Goal: Book appointment/travel/reservation

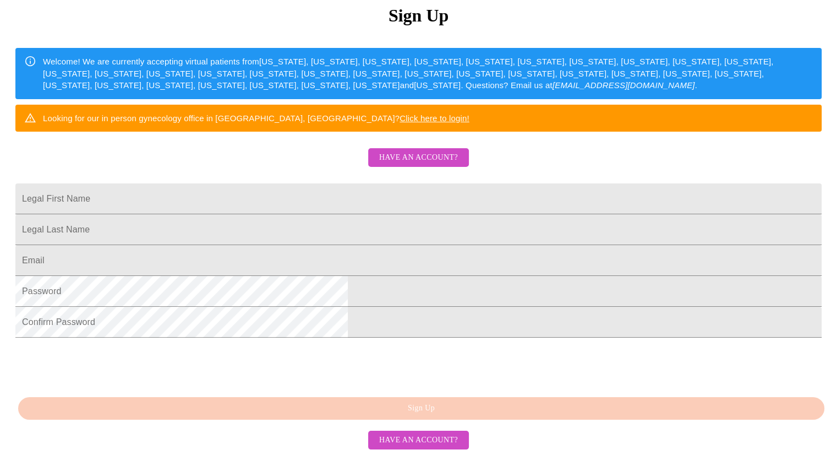
scroll to position [160, 0]
click at [407, 165] on span "Have an account?" at bounding box center [418, 158] width 79 height 14
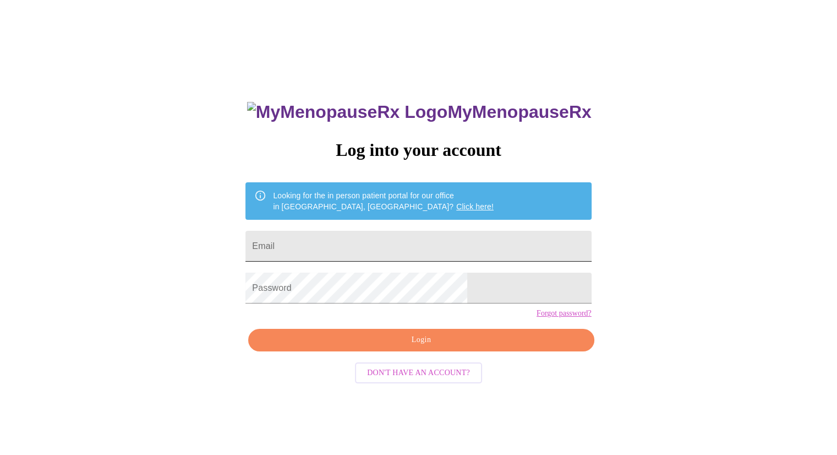
click at [383, 240] on input "Email" at bounding box center [419, 246] width 346 height 31
type input "[PERSON_NAME][EMAIL_ADDRESS][PERSON_NAME][DOMAIN_NAME]"
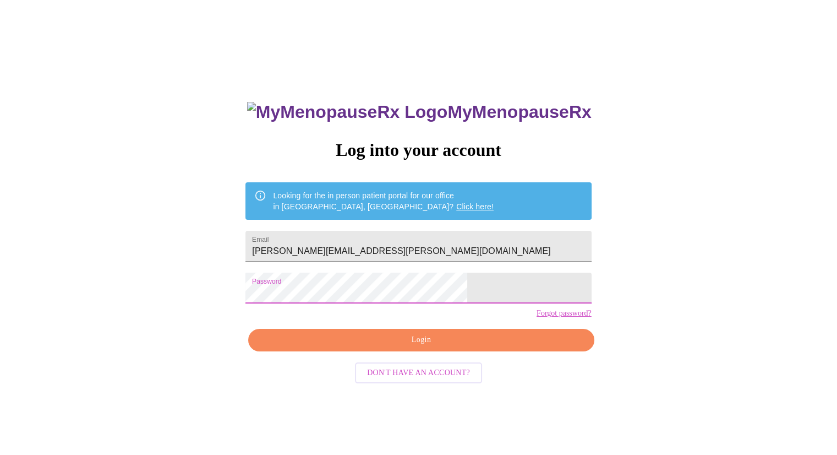
click at [537, 318] on link "Forgot password?" at bounding box center [564, 313] width 55 height 9
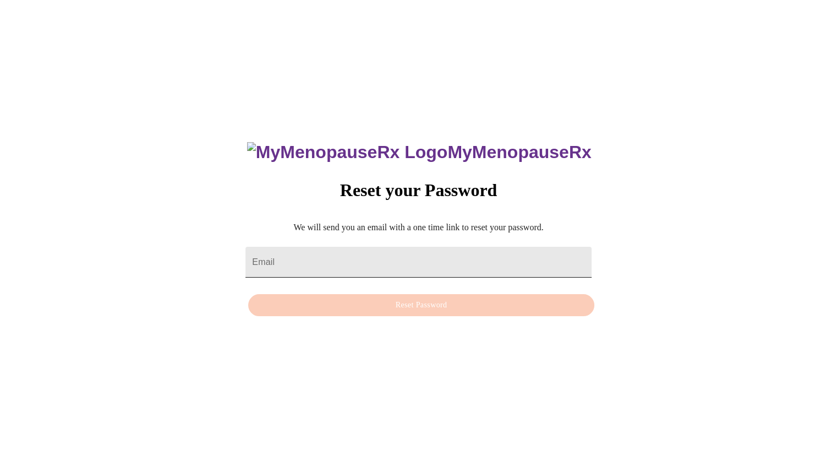
click at [340, 253] on input "Email" at bounding box center [419, 262] width 346 height 31
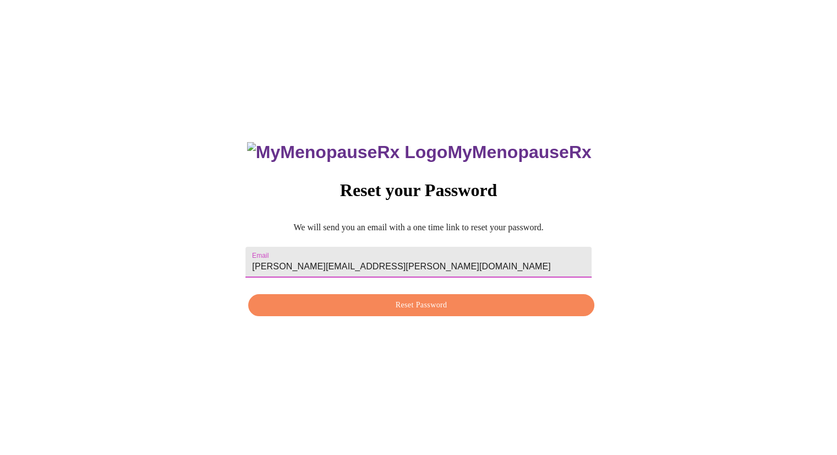
type input "[PERSON_NAME][EMAIL_ADDRESS][PERSON_NAME][DOMAIN_NAME]"
click at [438, 304] on span "Reset Password" at bounding box center [421, 305] width 320 height 14
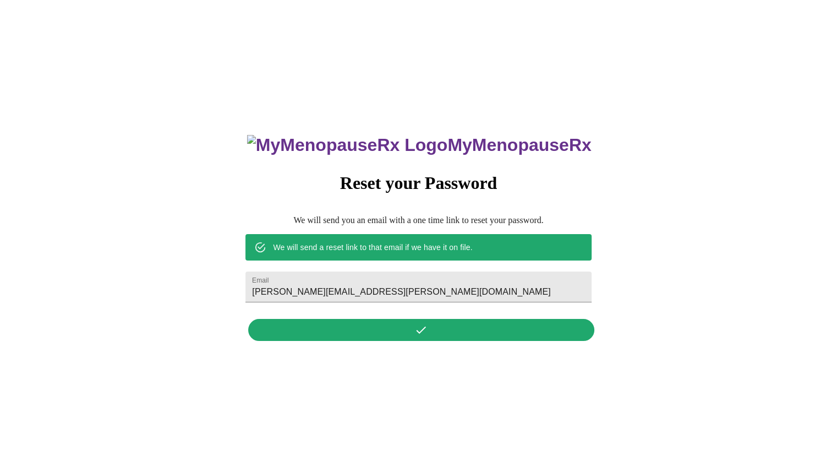
click at [392, 334] on div "MyMenopauseRx Reset your Password We will send you an email with a one time lin…" at bounding box center [419, 231] width 368 height 229
click at [440, 337] on div "MyMenopauseRx Reset your Password We will send you an email with a one time lin…" at bounding box center [419, 231] width 368 height 229
click at [439, 337] on div "MyMenopauseRx Reset your Password We will send you an email with a one time lin…" at bounding box center [419, 231] width 368 height 229
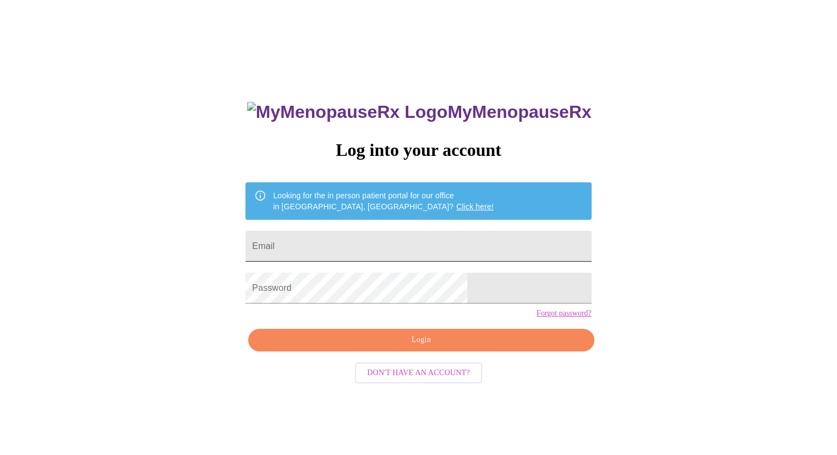
click at [383, 247] on input "Email" at bounding box center [419, 246] width 346 height 31
type input "[PERSON_NAME][EMAIL_ADDRESS][PERSON_NAME][DOMAIN_NAME]"
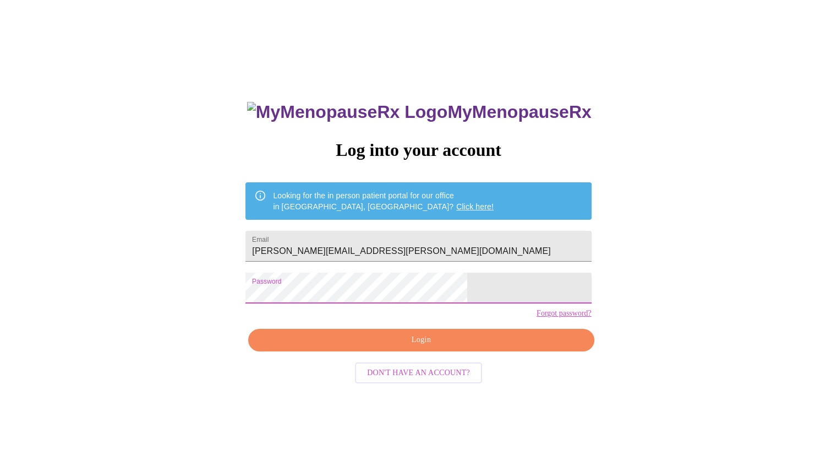
click at [414, 347] on span "Login" at bounding box center [421, 340] width 320 height 14
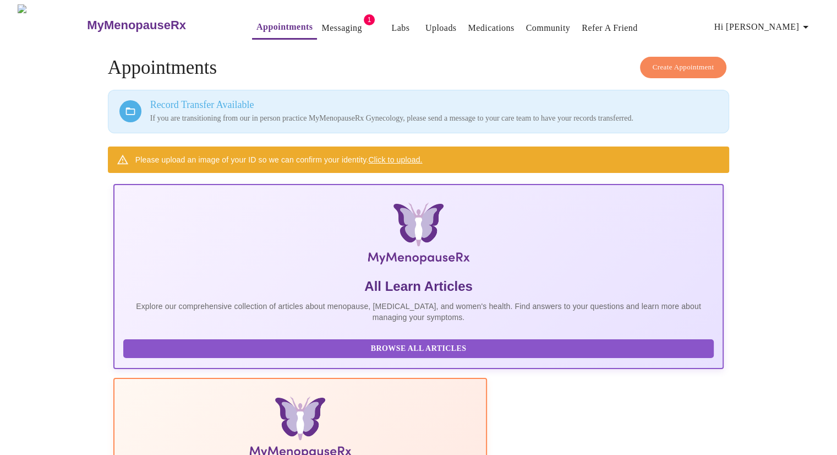
click at [681, 61] on span "Create Appointment" at bounding box center [684, 67] width 62 height 13
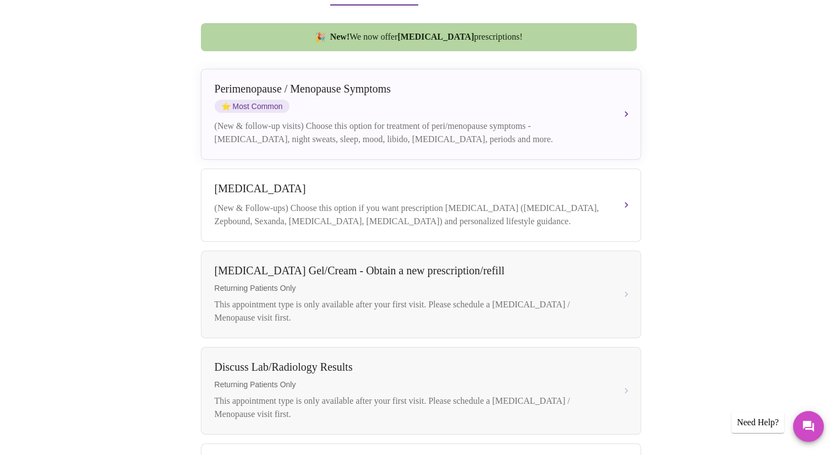
scroll to position [266, 0]
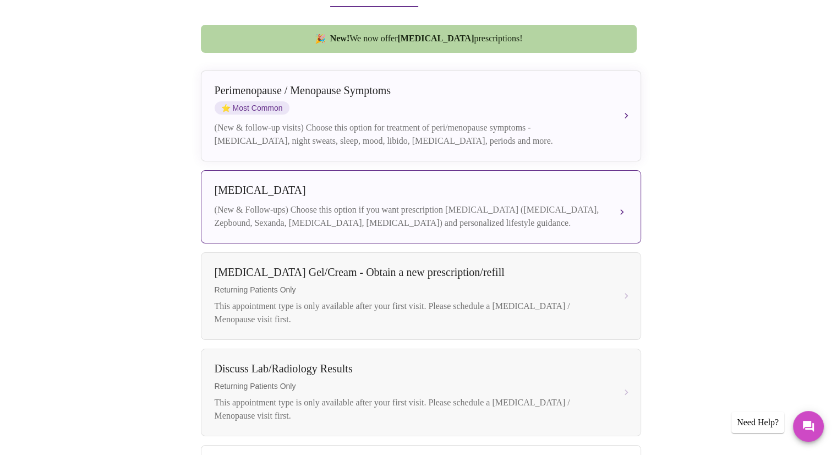
click at [528, 203] on div "(New & Follow-ups) Choose this option if you want prescription [MEDICAL_DATA] (…" at bounding box center [410, 216] width 391 height 26
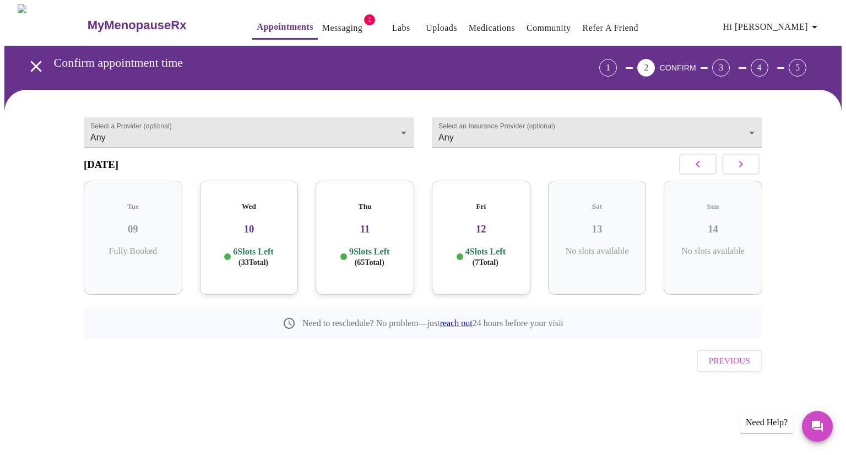
click at [253, 228] on h3 "10" at bounding box center [249, 229] width 81 height 12
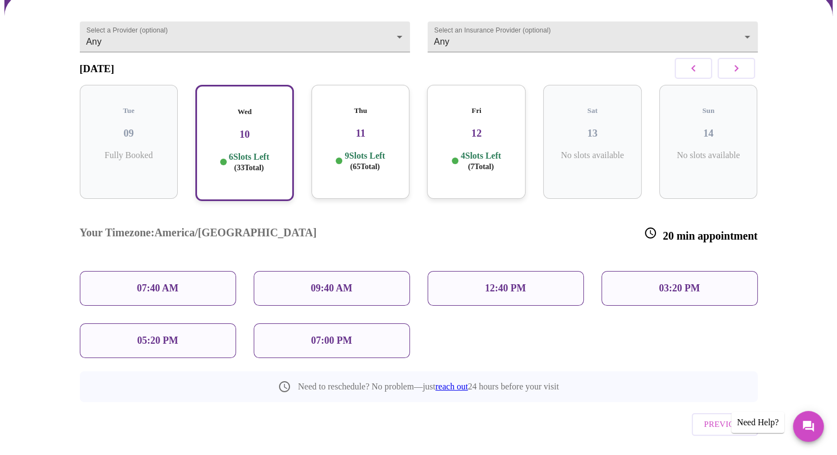
scroll to position [103, 0]
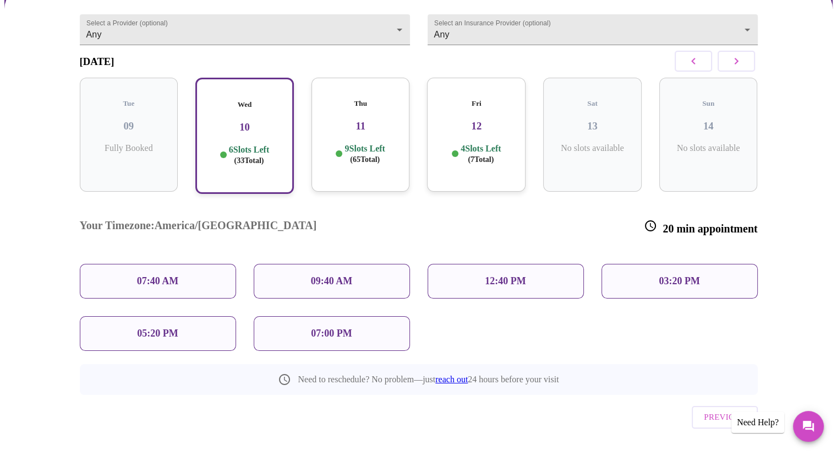
click at [361, 126] on h3 "11" at bounding box center [360, 126] width 81 height 12
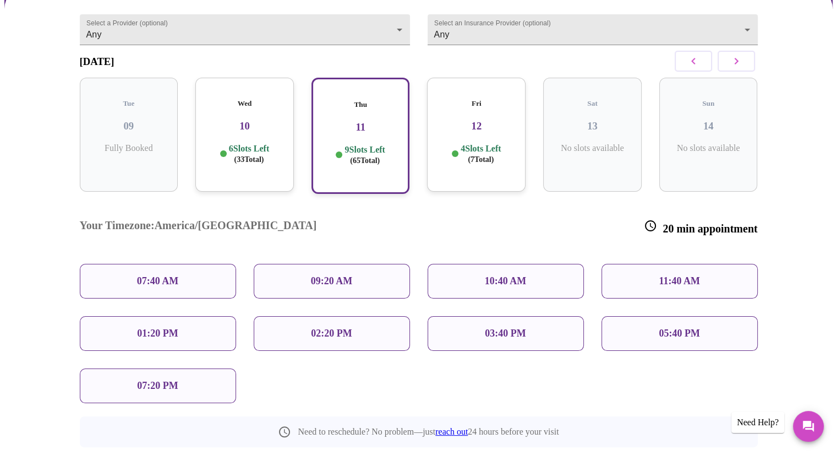
click at [702, 316] on div "05:40 PM" at bounding box center [680, 333] width 156 height 35
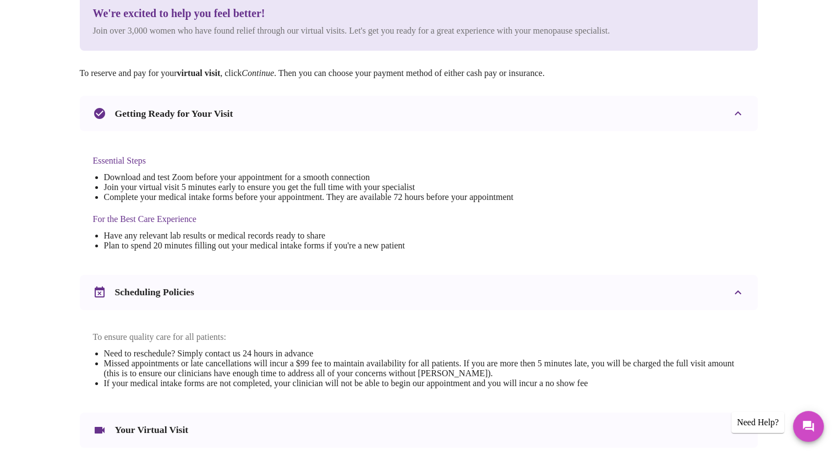
scroll to position [148, 0]
click at [737, 116] on icon at bounding box center [738, 112] width 13 height 13
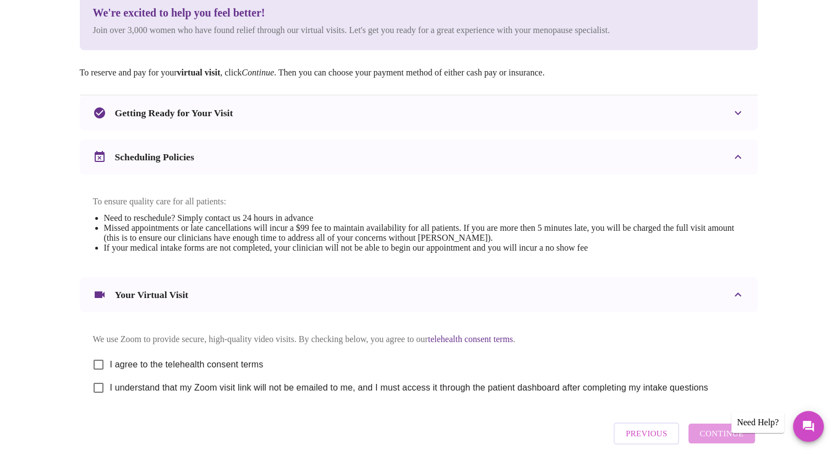
click at [744, 297] on icon at bounding box center [738, 294] width 13 height 13
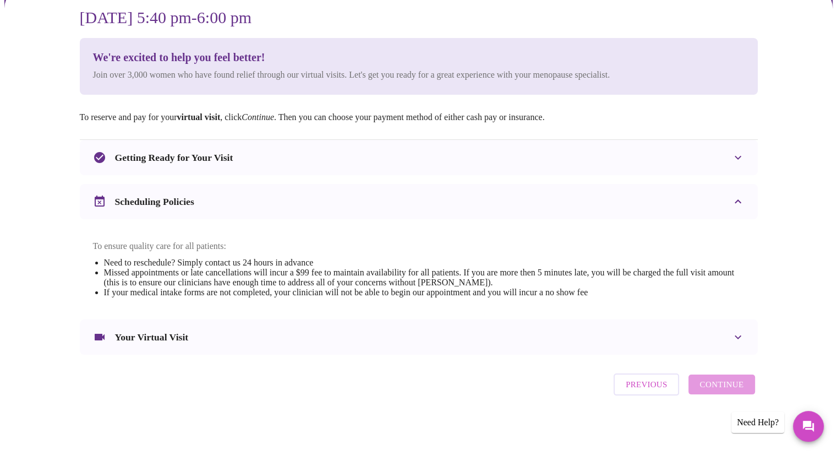
scroll to position [106, 0]
click at [564, 343] on div "Your Virtual Visit" at bounding box center [409, 336] width 632 height 13
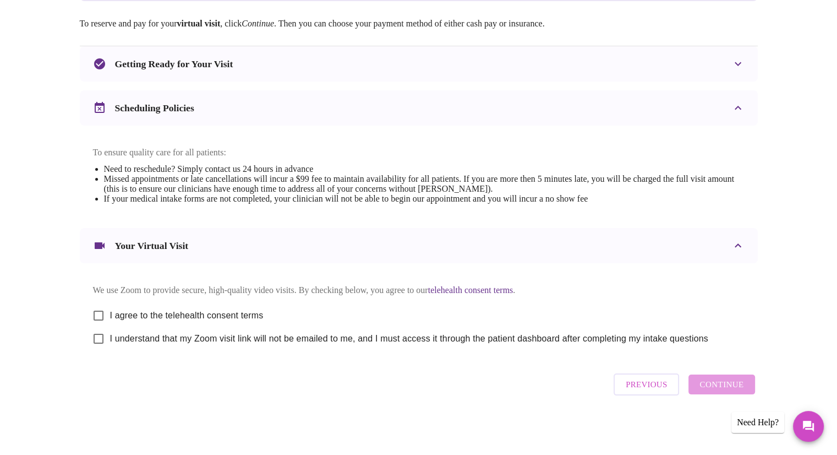
scroll to position [203, 0]
click at [103, 309] on input "I agree to the telehealth consent terms" at bounding box center [98, 315] width 23 height 23
click at [730, 388] on div "Previous Continue" at bounding box center [684, 384] width 146 height 33
click at [719, 392] on div "Previous Continue" at bounding box center [684, 384] width 146 height 33
click at [514, 288] on link "telehealth consent terms" at bounding box center [470, 289] width 85 height 9
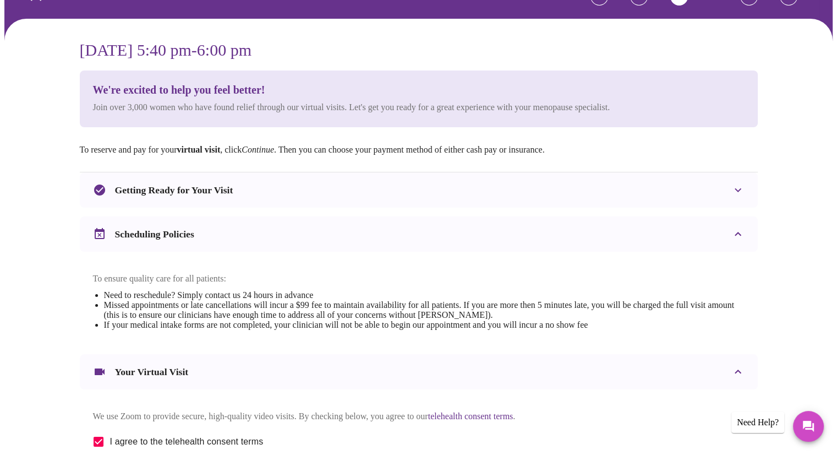
scroll to position [0, 0]
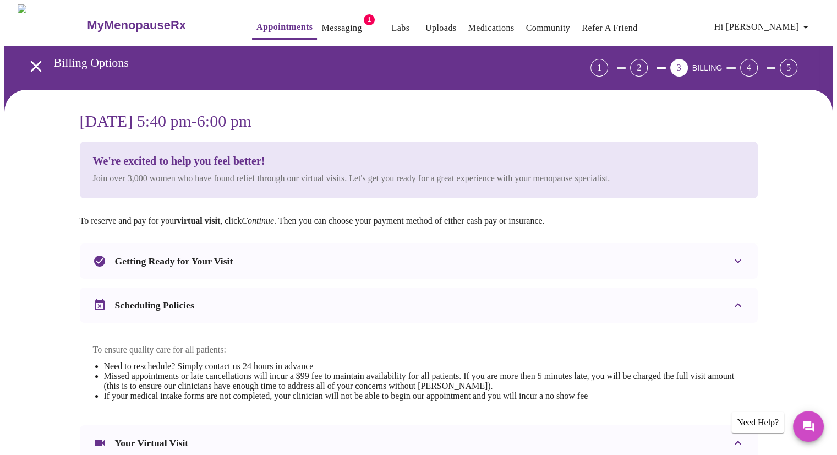
click at [608, 66] on div "1" at bounding box center [600, 68] width 18 height 18
click at [652, 68] on span "2" at bounding box center [641, 68] width 22 height 18
click at [231, 256] on h3 "Getting Ready for Your Visit" at bounding box center [174, 261] width 118 height 12
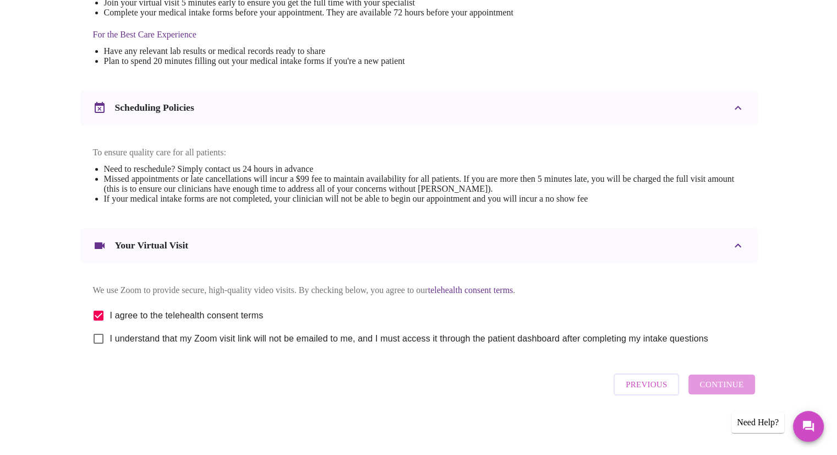
scroll to position [343, 0]
click at [106, 310] on input "I agree to the telehealth consent terms" at bounding box center [98, 315] width 23 height 23
checkbox input "false"
click at [648, 388] on span "Previous" at bounding box center [646, 384] width 41 height 14
click at [646, 391] on div "[DATE] 5:40 pm - 6:00 pm We're excited to help you feel better! Join over 3,000…" at bounding box center [419, 104] width 705 height 648
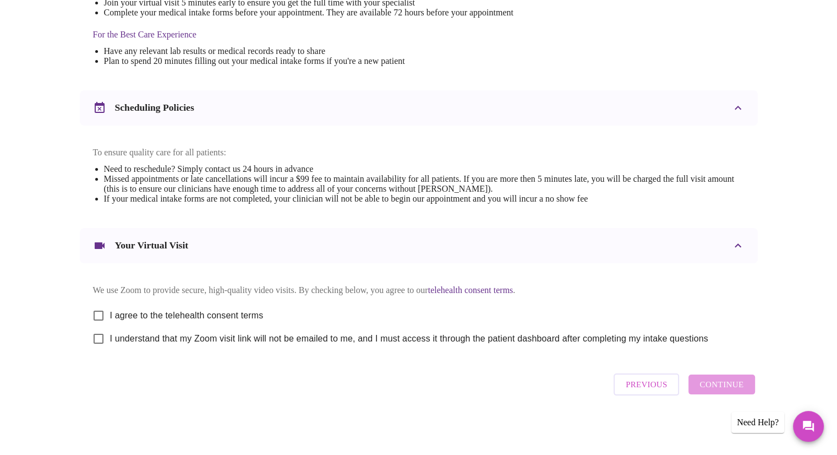
scroll to position [0, 0]
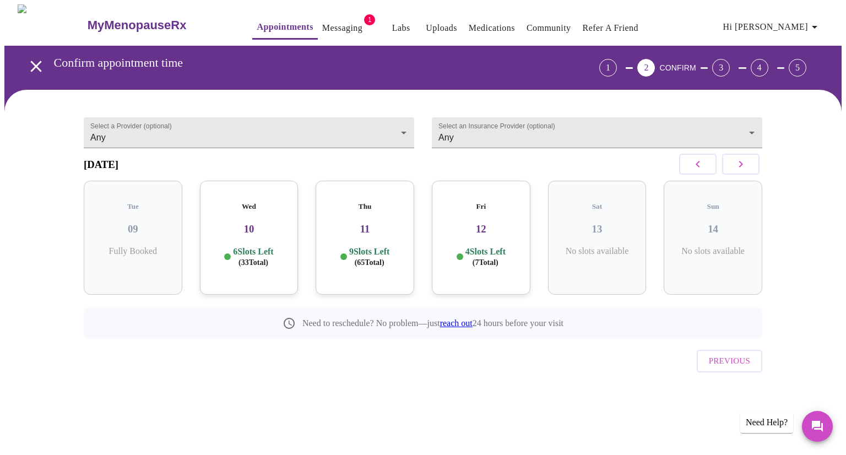
click at [617, 61] on div "1" at bounding box center [608, 68] width 18 height 18
click at [392, 22] on link "Labs" at bounding box center [401, 27] width 18 height 15
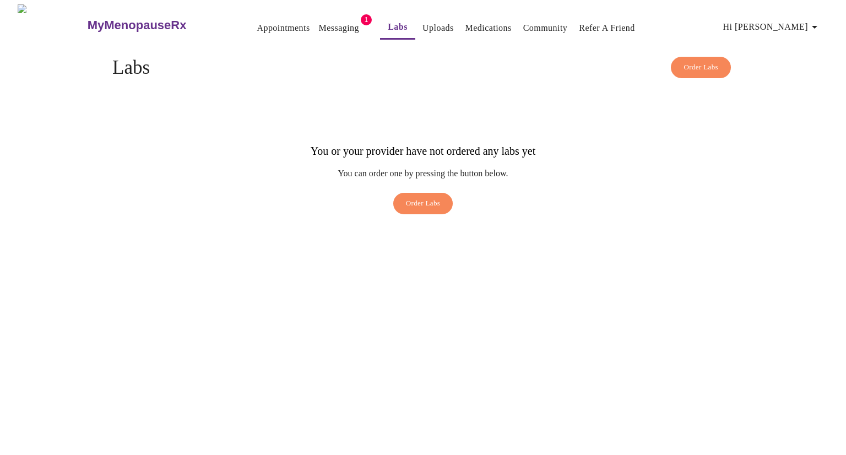
click at [422, 25] on link "Uploads" at bounding box center [437, 27] width 31 height 15
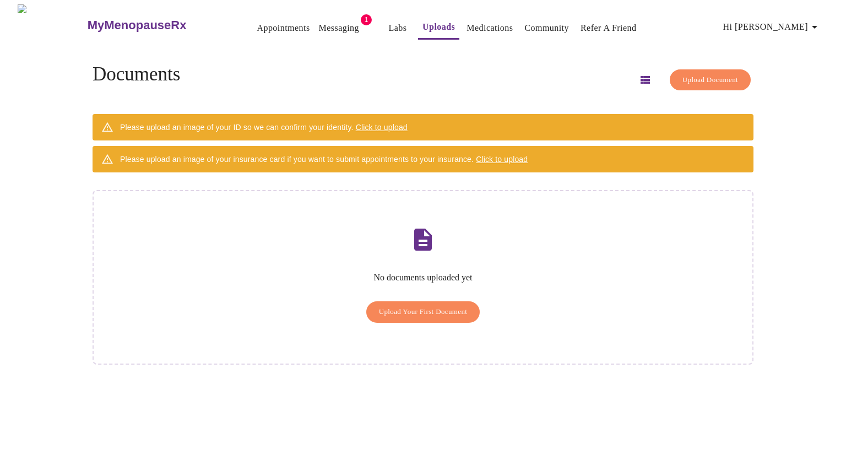
click at [469, 21] on link "Medications" at bounding box center [489, 27] width 46 height 15
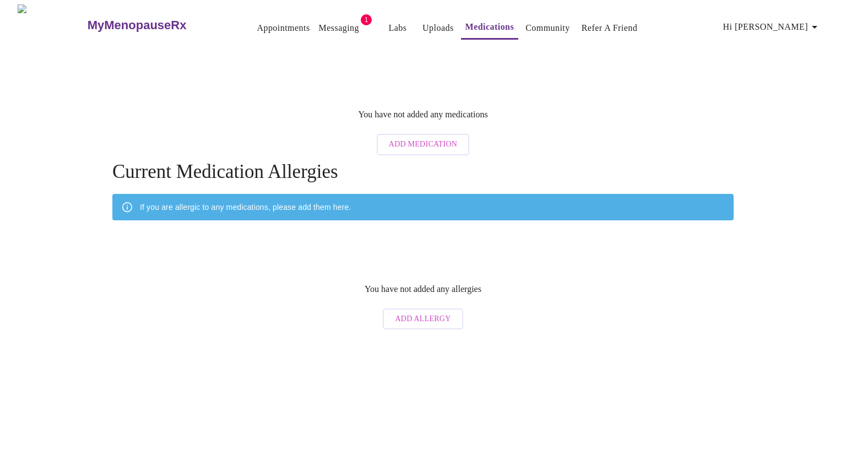
click at [526, 20] on link "Community" at bounding box center [547, 27] width 45 height 15
click at [389, 26] on link "Labs" at bounding box center [398, 27] width 18 height 15
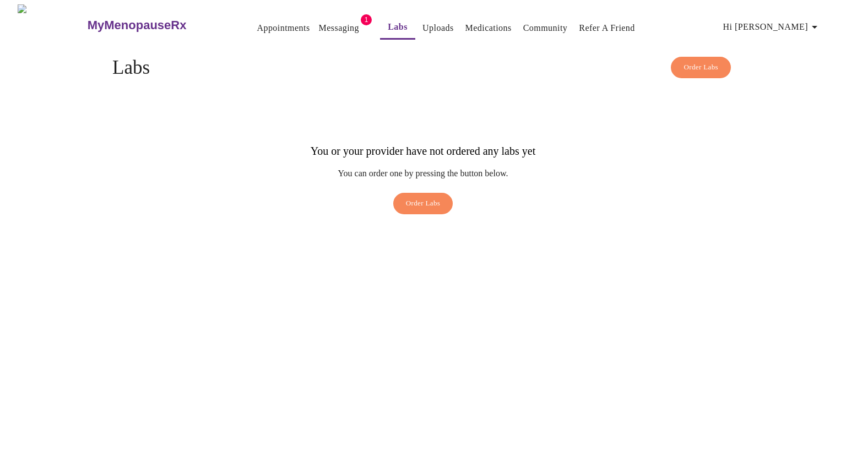
click at [257, 25] on link "Appointments" at bounding box center [283, 27] width 53 height 15
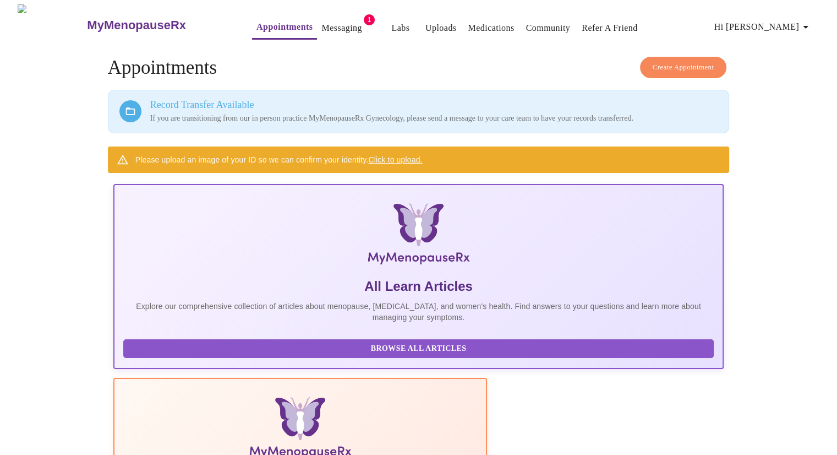
scroll to position [47, 0]
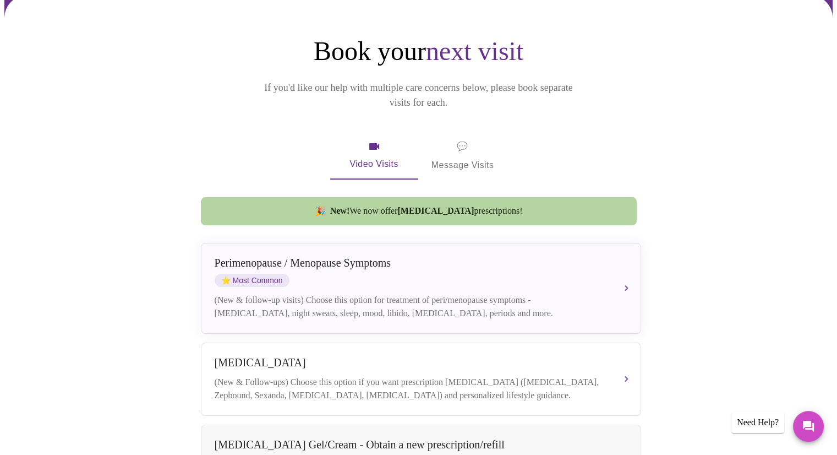
scroll to position [110, 0]
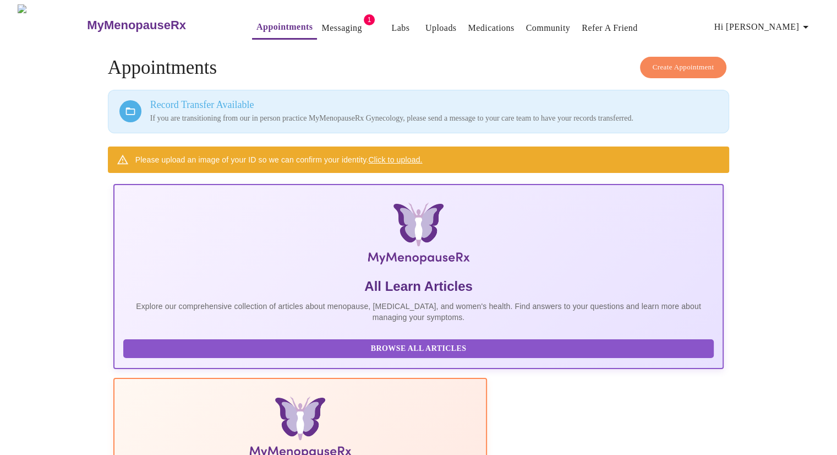
click at [802, 24] on span "Hi [PERSON_NAME]" at bounding box center [764, 26] width 98 height 15
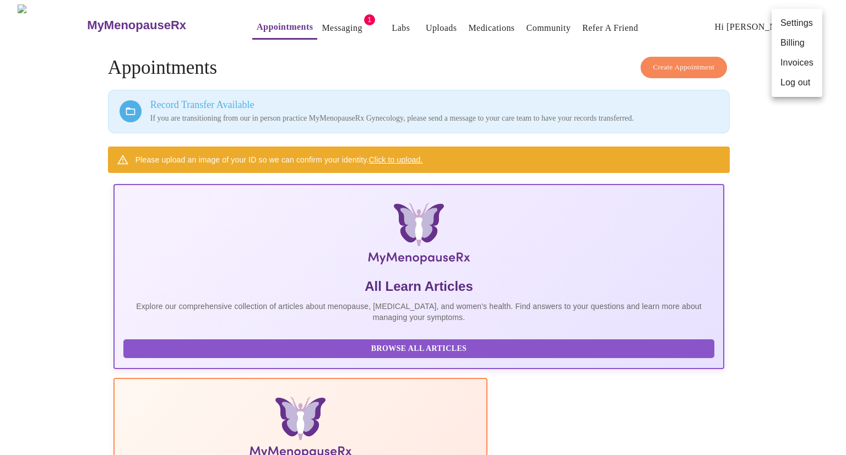
click at [796, 97] on div at bounding box center [423, 227] width 846 height 455
